Goal: Transaction & Acquisition: Obtain resource

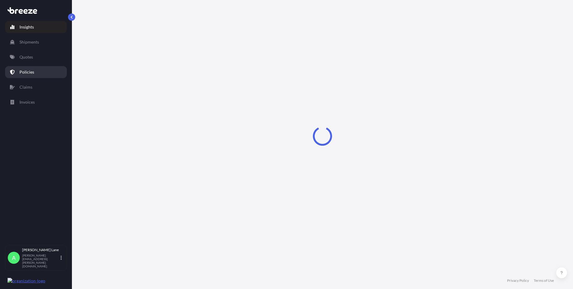
select select "2025"
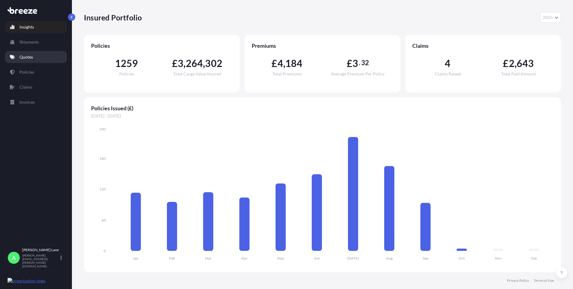
click at [37, 58] on link "Quotes" at bounding box center [36, 57] width 62 height 12
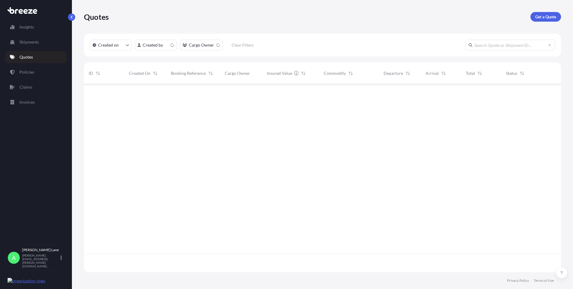
scroll to position [187, 473]
click at [544, 16] on p "Get a Quote" at bounding box center [546, 17] width 21 height 6
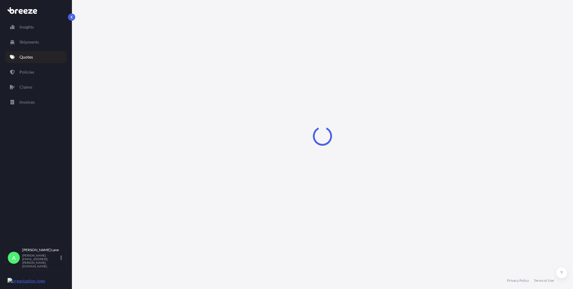
select select "Road"
select select "1"
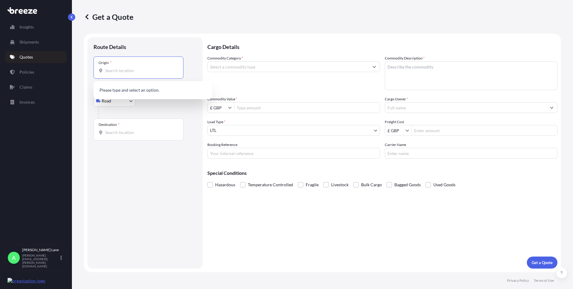
click at [133, 72] on input "Origin *" at bounding box center [140, 70] width 71 height 6
paste input "EN3 7QA"
click at [126, 93] on span "[STREET_ADDRESS]" at bounding box center [151, 91] width 75 height 6
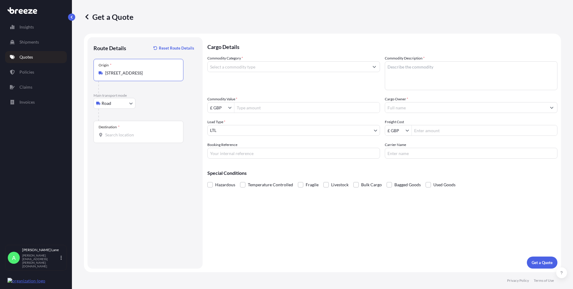
type input "[STREET_ADDRESS]"
click at [131, 131] on div "Destination *" at bounding box center [139, 132] width 90 height 22
click at [131, 132] on input "Destination *" at bounding box center [140, 135] width 71 height 6
paste input "NICOSIA"
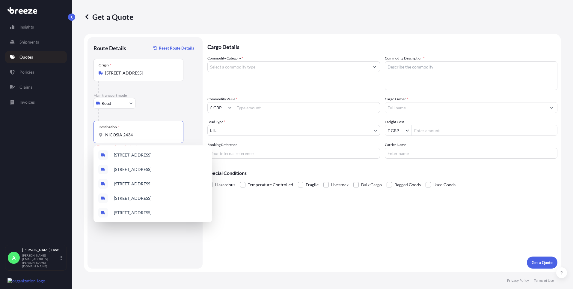
drag, startPoint x: 123, startPoint y: 135, endPoint x: 97, endPoint y: 135, distance: 26.1
click at [97, 135] on div "Destination * NICOSIA 2434" at bounding box center [139, 132] width 90 height 22
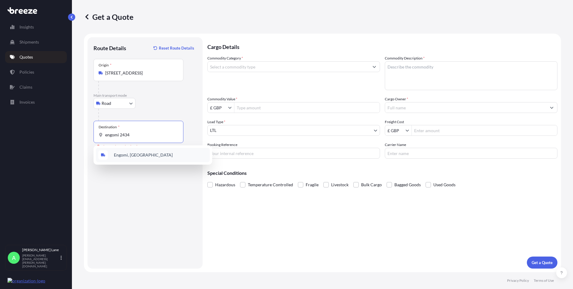
click at [114, 155] on span "Engomi, [GEOGRAPHIC_DATA]" at bounding box center [143, 155] width 59 height 6
type input "Engomi, [GEOGRAPHIC_DATA]"
click at [247, 69] on input "Commodity Category *" at bounding box center [288, 66] width 161 height 11
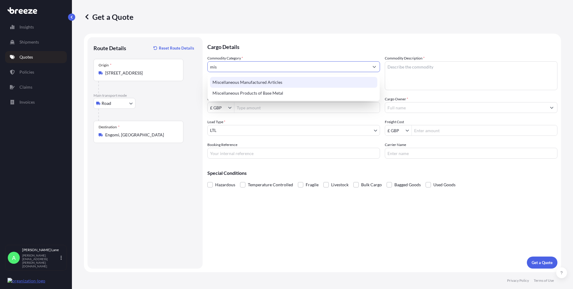
click at [250, 80] on div "Miscellaneous Manufactured Articles" at bounding box center [293, 82] width 167 height 11
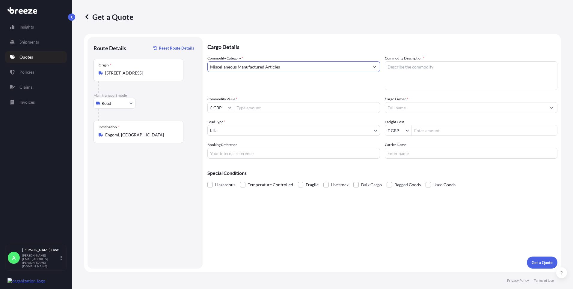
type input "Miscellaneous Manufactured Articles"
click at [258, 110] on input "Commodity Value *" at bounding box center [307, 107] width 145 height 11
type input "1,403.9"
drag, startPoint x: 255, startPoint y: 152, endPoint x: 254, endPoint y: 155, distance: 3.4
click at [255, 152] on input "Booking Reference" at bounding box center [294, 153] width 173 height 11
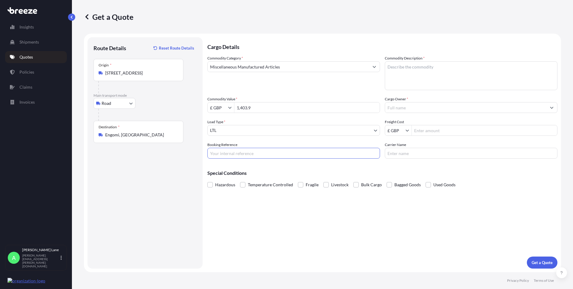
paste input "1898691"
type input "1898691"
click at [427, 82] on textarea "Commodity Description *" at bounding box center [471, 75] width 173 height 29
type textarea "g"
type textarea "GO KART PARTS"
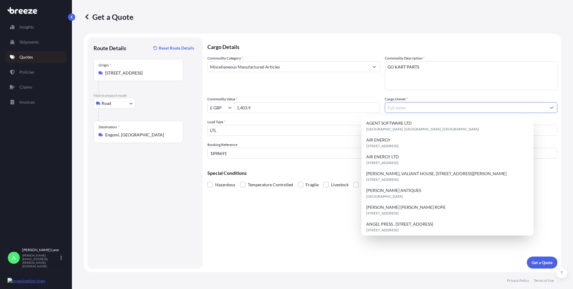
click at [415, 104] on input "Cargo Owner *" at bounding box center [465, 107] width 161 height 11
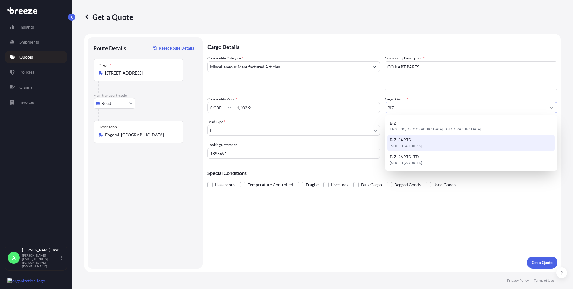
click at [423, 142] on div "[STREET_ADDRESS]" at bounding box center [471, 142] width 167 height 17
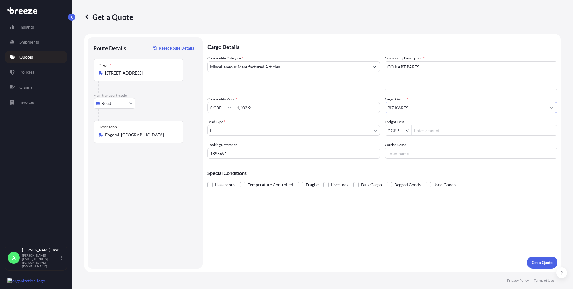
type input "BIZ KARTS"
click at [444, 129] on input "Freight Cost" at bounding box center [484, 130] width 145 height 11
type input "258.83"
click at [418, 152] on input "Carrier Name" at bounding box center [471, 153] width 173 height 11
type input "FEDEX"
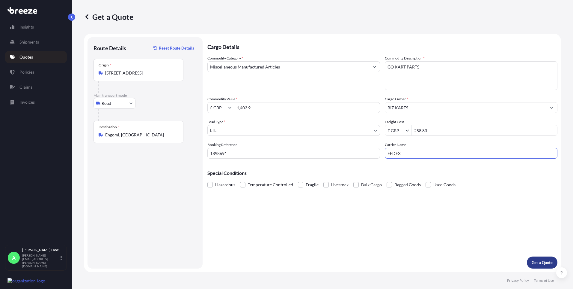
click at [543, 263] on p "Get a Quote" at bounding box center [542, 262] width 21 height 6
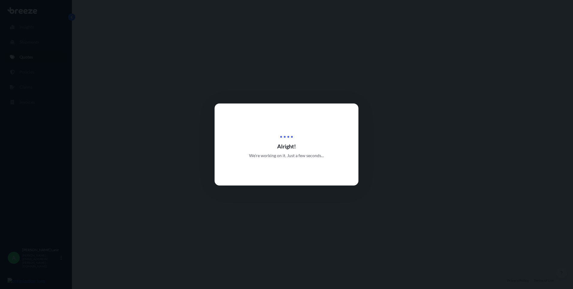
select select "Road"
select select "1"
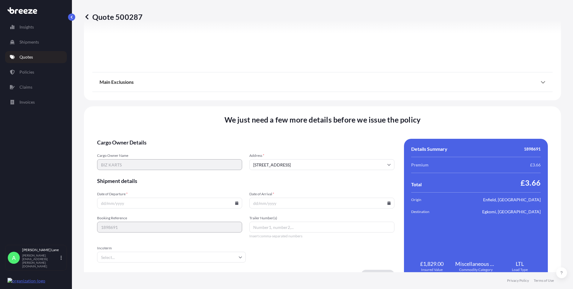
scroll to position [663, 0]
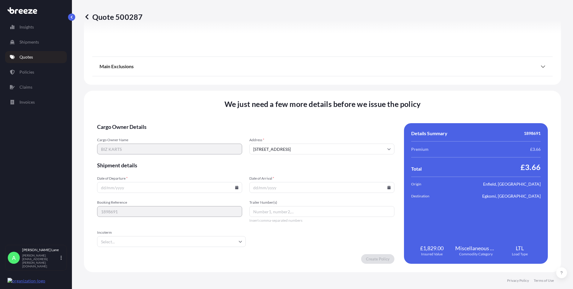
click at [235, 188] on icon at bounding box center [236, 187] width 3 height 4
click at [139, 157] on button "30" at bounding box center [141, 157] width 10 height 10
type input "[DATE]"
click at [120, 244] on input "Incoterm" at bounding box center [171, 241] width 149 height 11
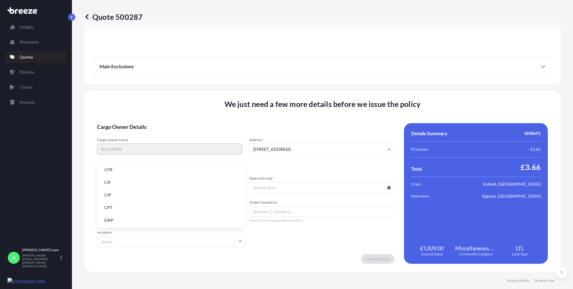
click at [122, 220] on li "DAP" at bounding box center [171, 219] width 142 height 11
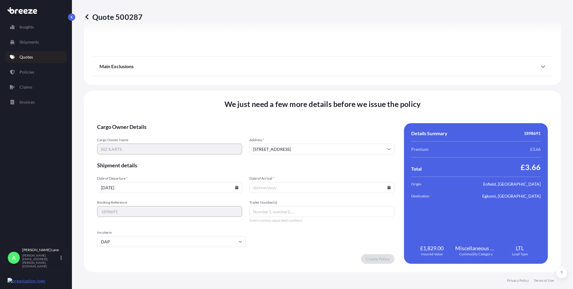
paste input "884787357323"
type input "884787357323"
drag, startPoint x: 387, startPoint y: 188, endPoint x: 387, endPoint y: 182, distance: 6.0
click at [388, 187] on icon at bounding box center [389, 187] width 3 height 4
click at [359, 90] on button at bounding box center [361, 86] width 10 height 10
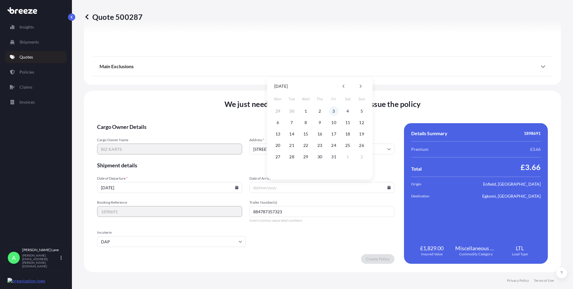
click at [336, 111] on button "3" at bounding box center [334, 111] width 10 height 10
type input "[DATE]"
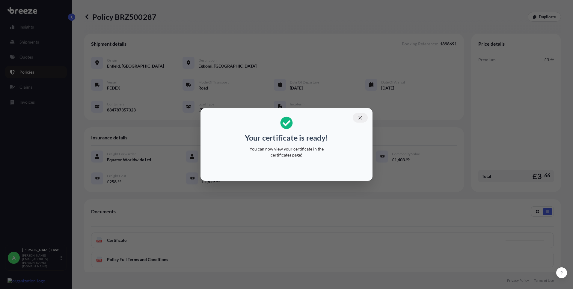
click at [361, 118] on icon "button" at bounding box center [360, 117] width 5 height 5
